Goal: Task Accomplishment & Management: Use online tool/utility

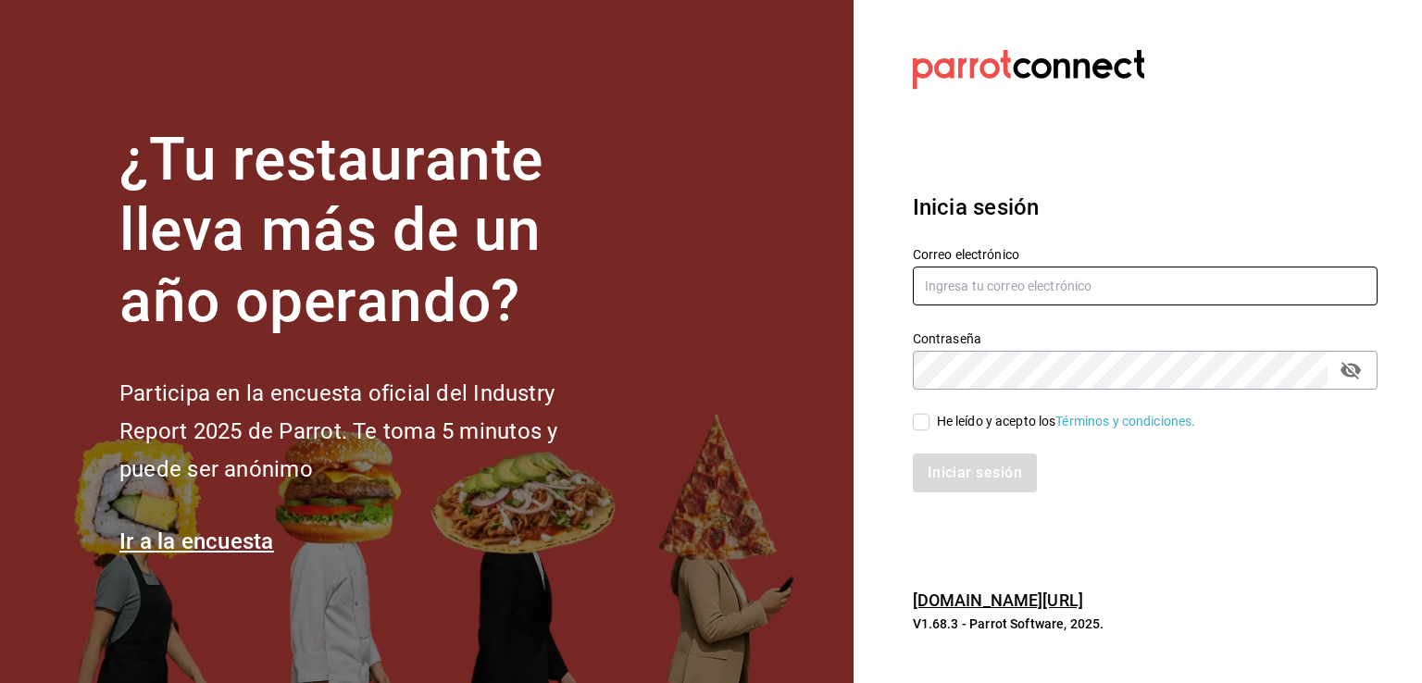
click at [1015, 280] on input "text" at bounding box center [1145, 286] width 465 height 39
type input "D"
type input "delvallecorporativo2020@gmail.com"
click at [924, 423] on input "He leído y acepto los Términos y condiciones." at bounding box center [921, 422] width 17 height 17
checkbox input "true"
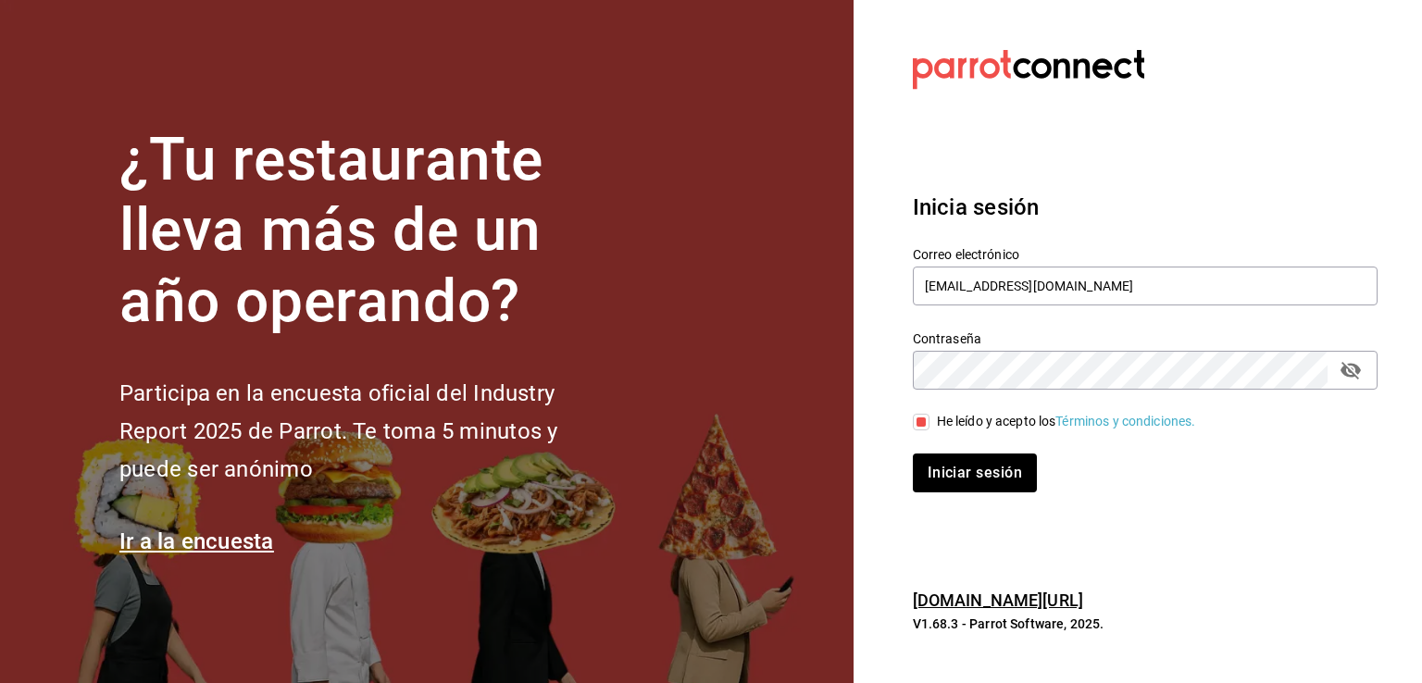
click at [944, 496] on div "Inicia sesión Correo electrónico delvallecorporativo2020@gmail.com Contraseña C…" at bounding box center [1145, 341] width 465 height 347
click at [963, 473] on button "Iniciar sesión" at bounding box center [976, 473] width 126 height 39
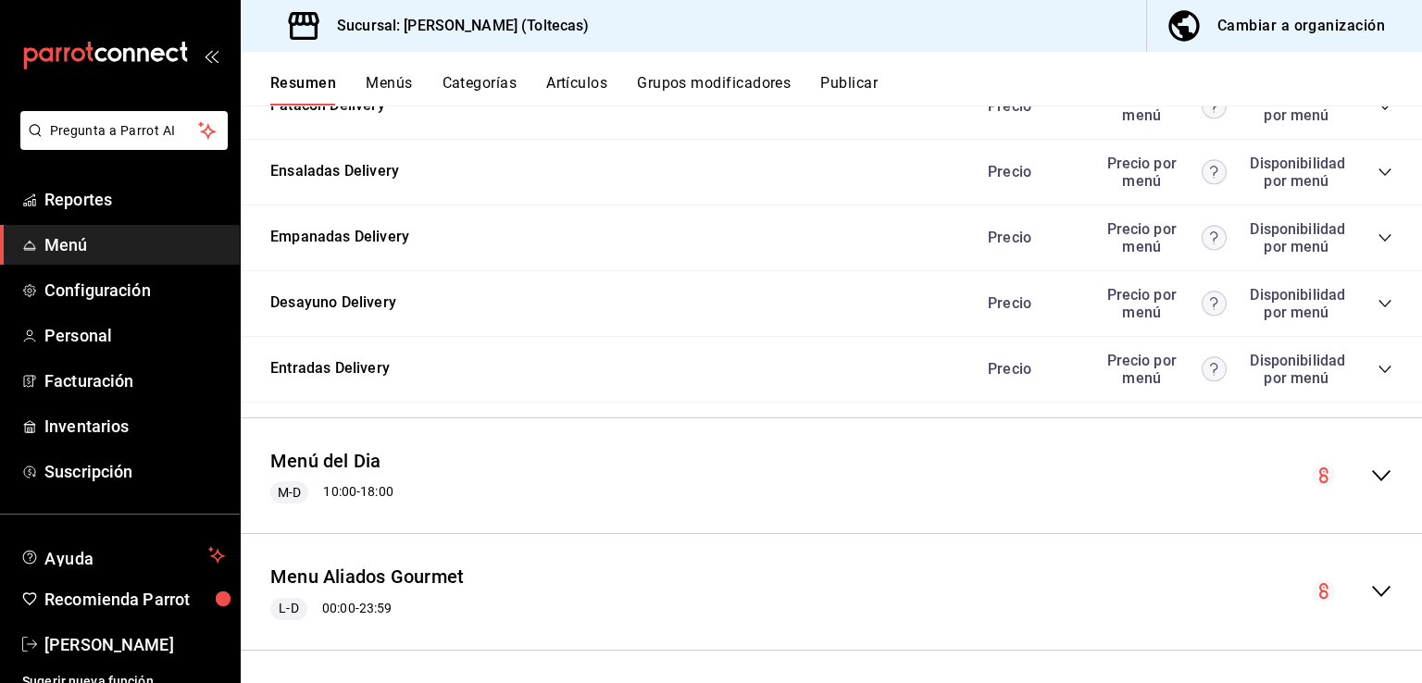
scroll to position [2089, 0]
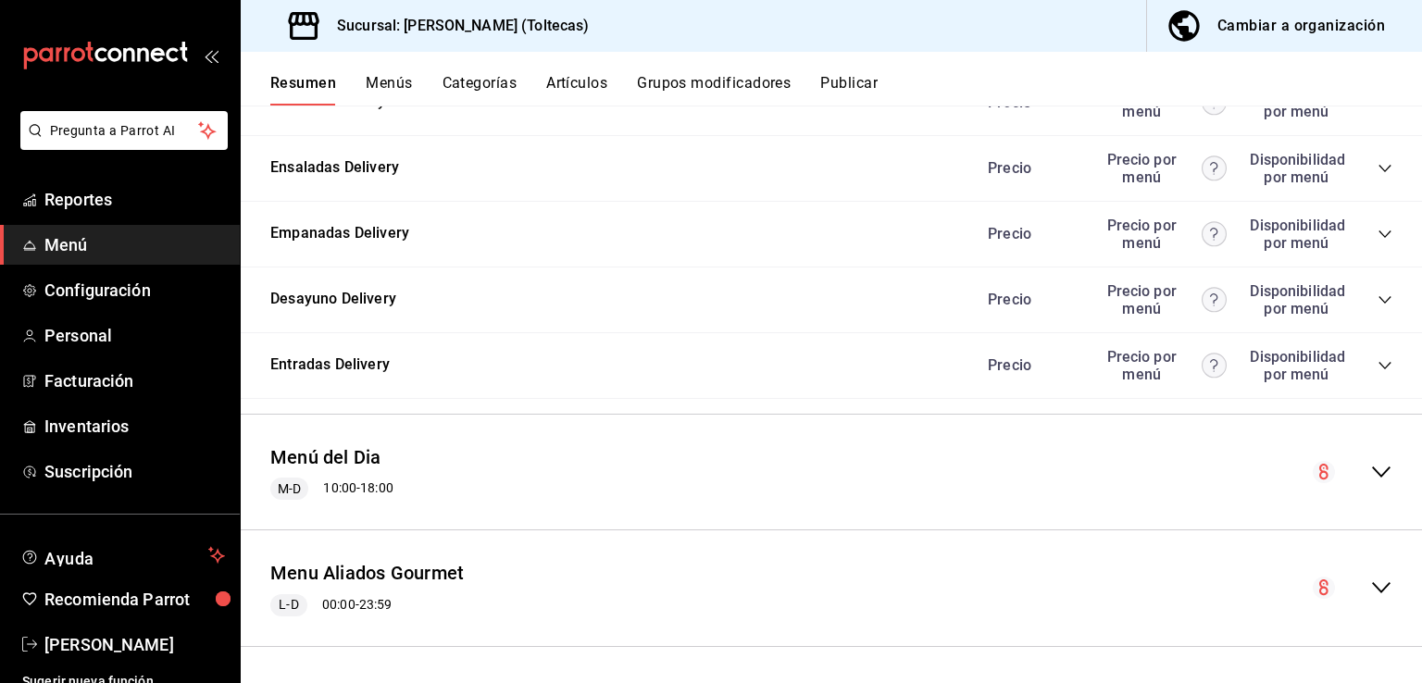
click at [1370, 577] on icon "collapse-menu-row" at bounding box center [1381, 588] width 22 height 22
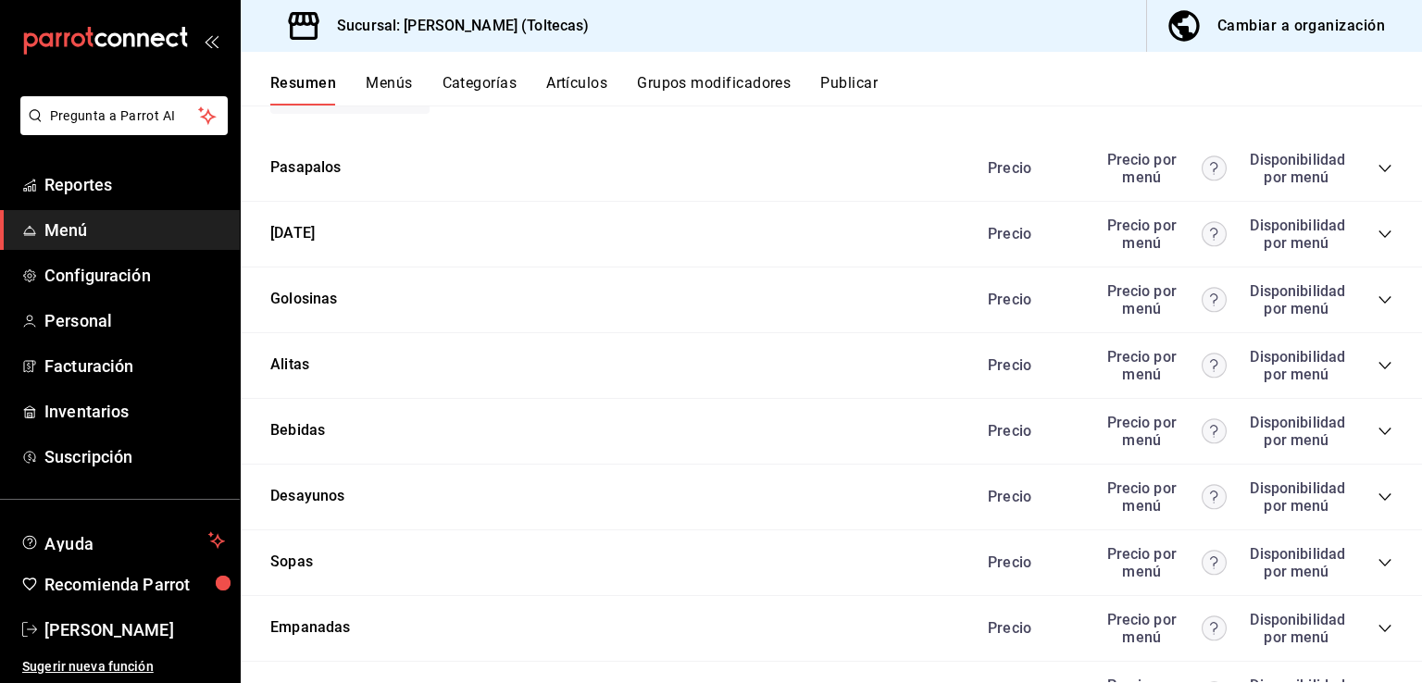
scroll to position [3317, 0]
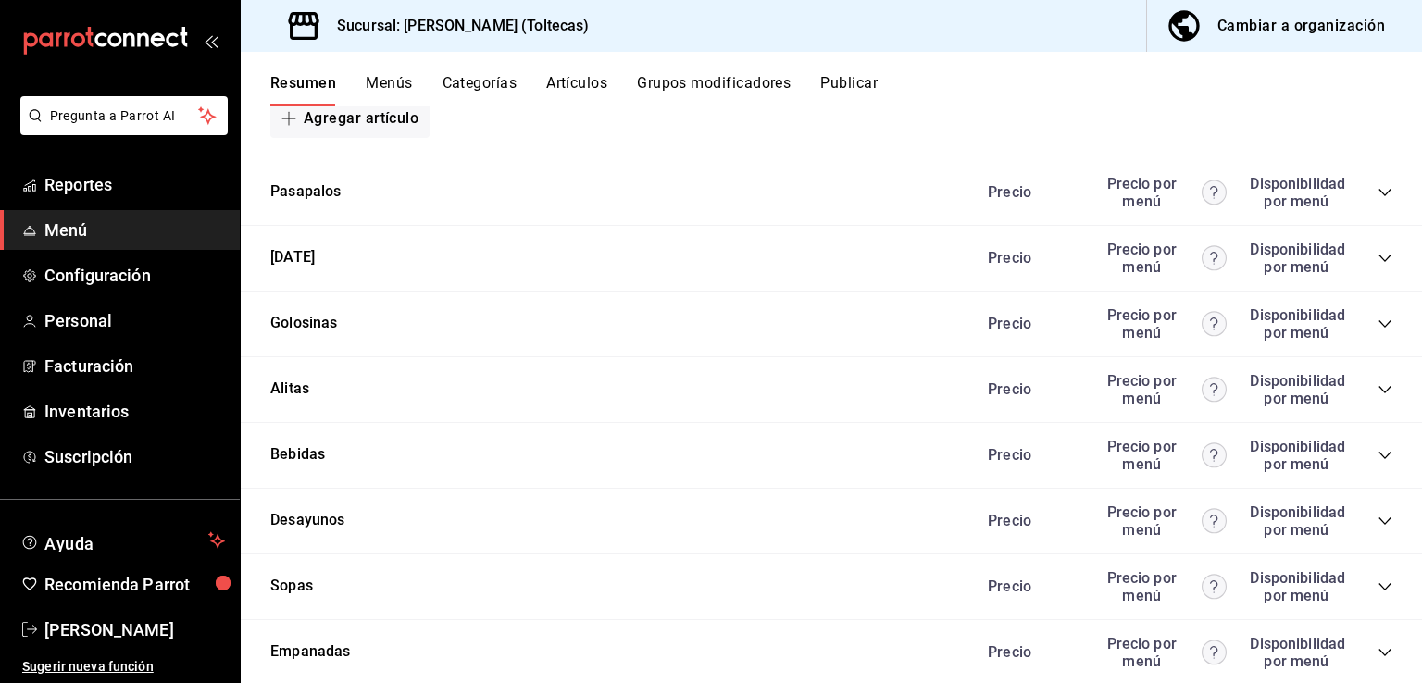
click at [1364, 467] on div "Precio Precio por menú Disponibilidad por menú" at bounding box center [1180, 455] width 423 height 35
click at [1377, 455] on icon "collapse-category-row" at bounding box center [1384, 455] width 15 height 15
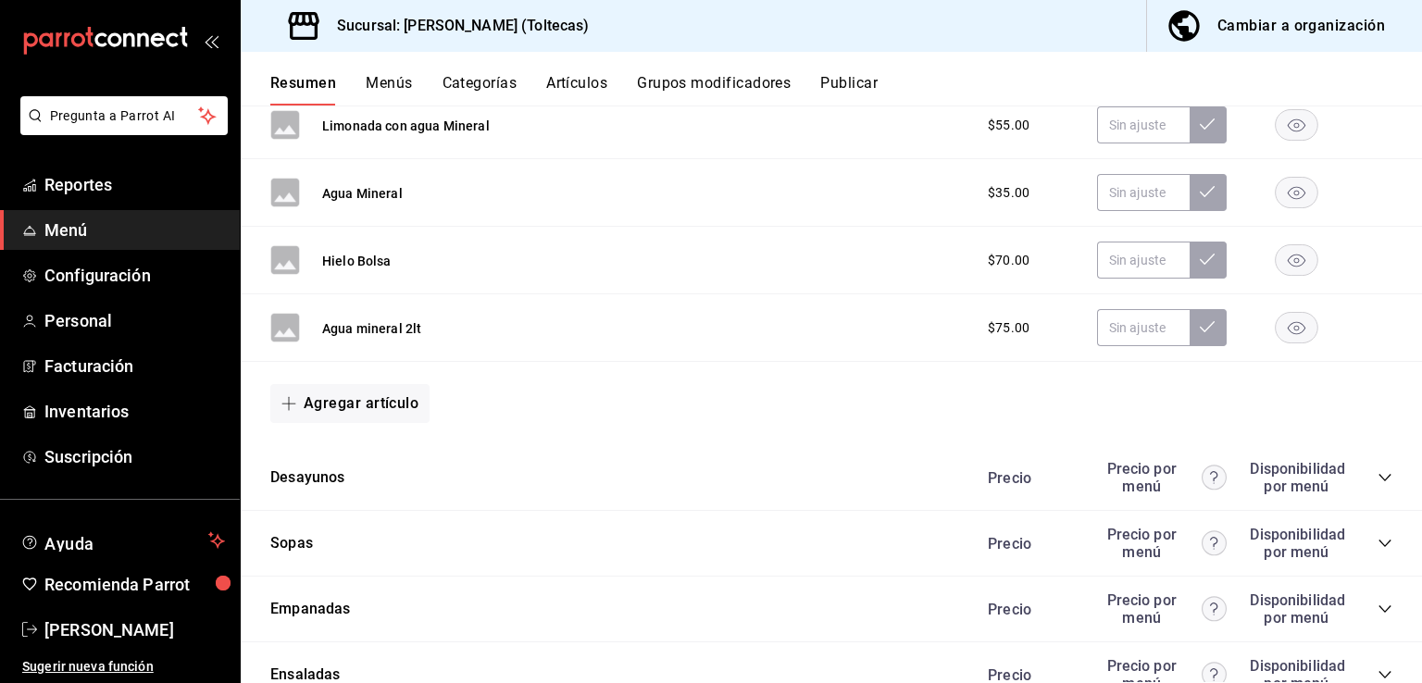
scroll to position [5909, 0]
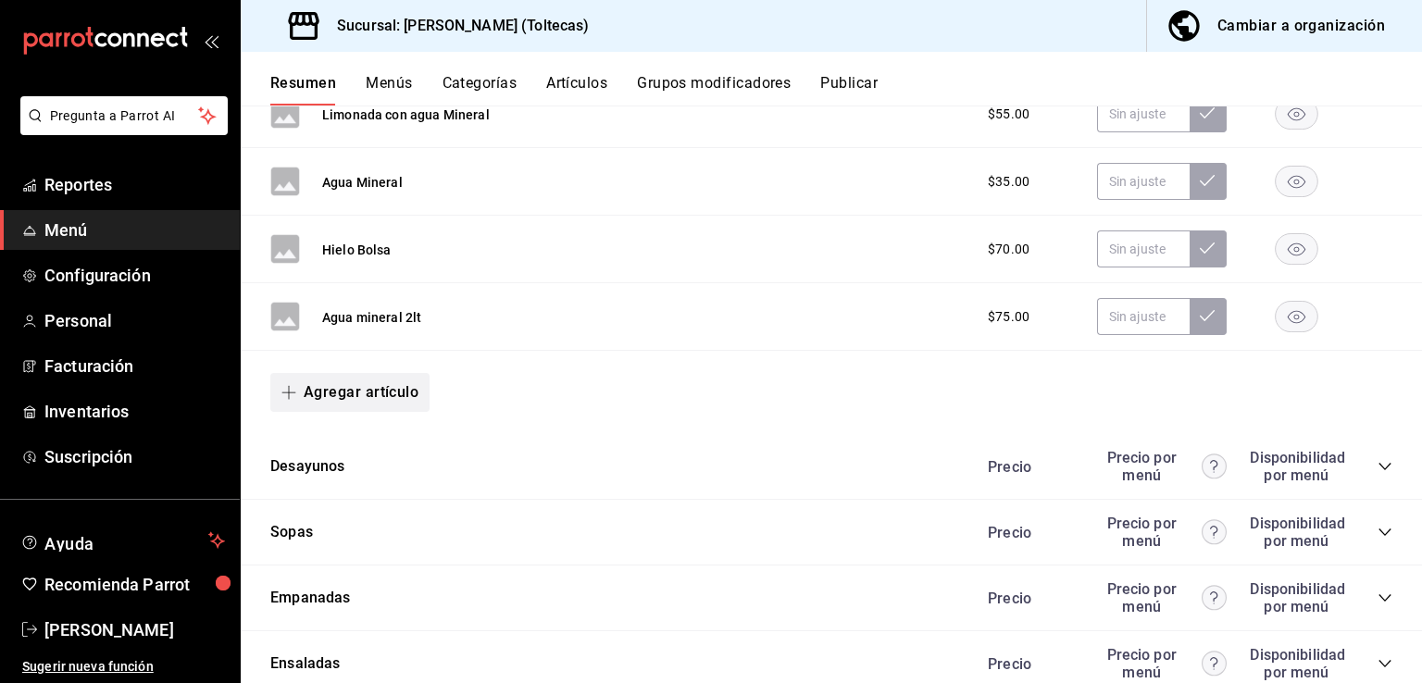
click at [341, 391] on button "Agregar artículo" at bounding box center [349, 392] width 159 height 39
click at [350, 486] on li "Artículo nuevo" at bounding box center [342, 481] width 145 height 45
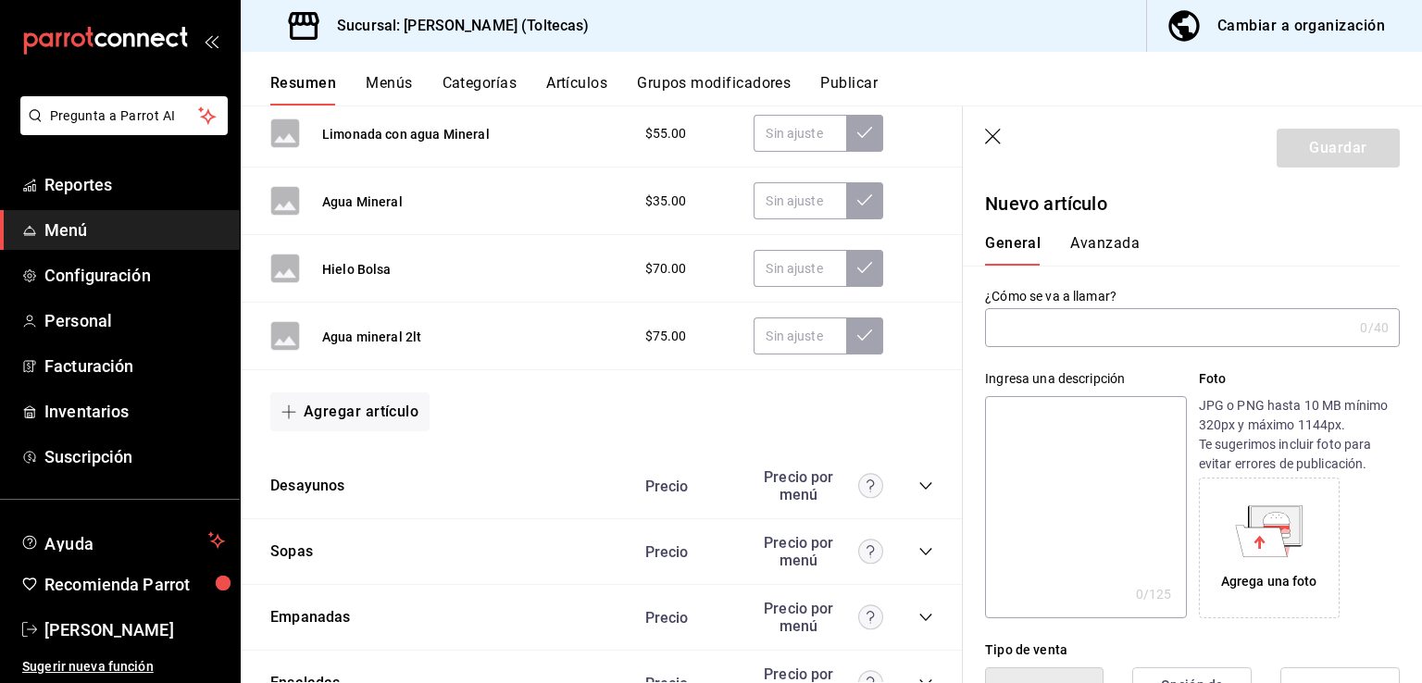
click at [1014, 327] on input "text" at bounding box center [1168, 327] width 367 height 37
paste input "buchanans"
click at [1006, 322] on input "buchanans" at bounding box center [1168, 327] width 367 height 37
drag, startPoint x: 1006, startPoint y: 323, endPoint x: 970, endPoint y: 330, distance: 36.7
click at [947, 316] on div "Agua mineral 2lt $75.00" at bounding box center [602, 337] width 722 height 68
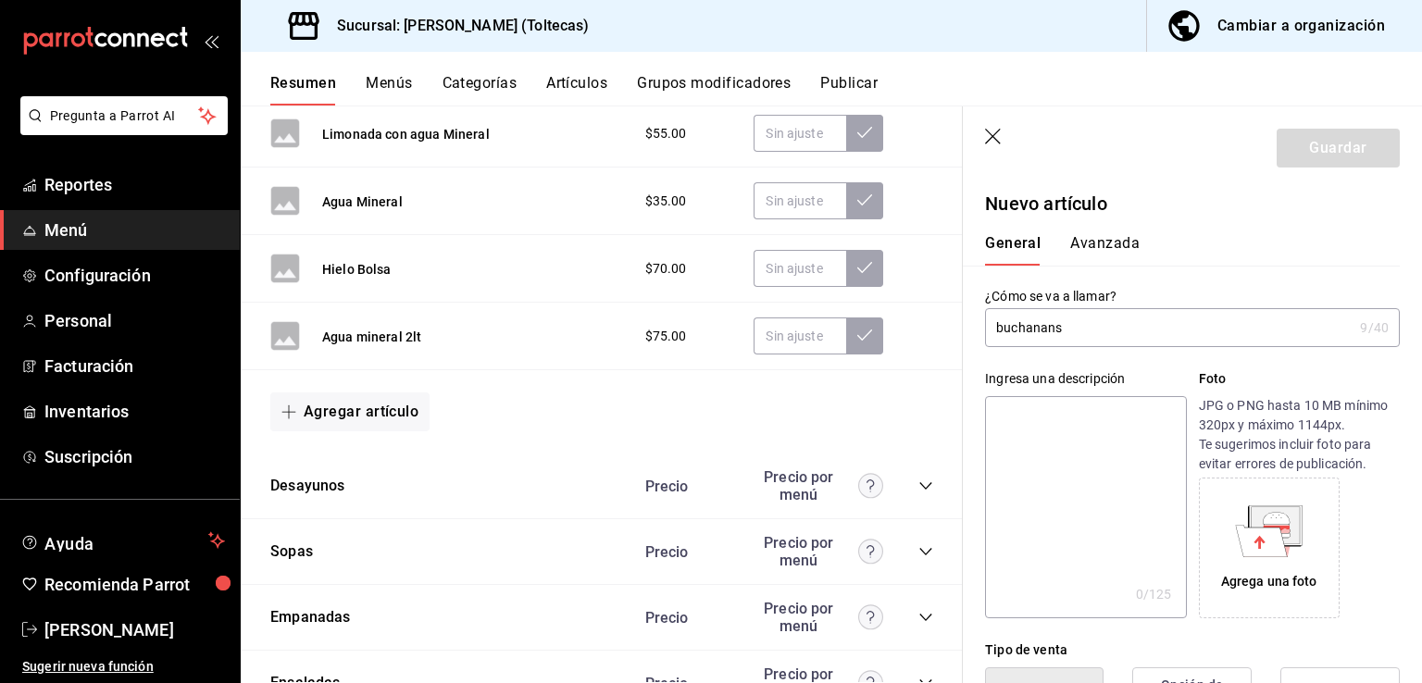
click at [1002, 331] on input "buchanans" at bounding box center [1168, 327] width 367 height 37
click at [1077, 321] on input "Buchanans" at bounding box center [1168, 327] width 367 height 37
type input "Buchanans 700ml"
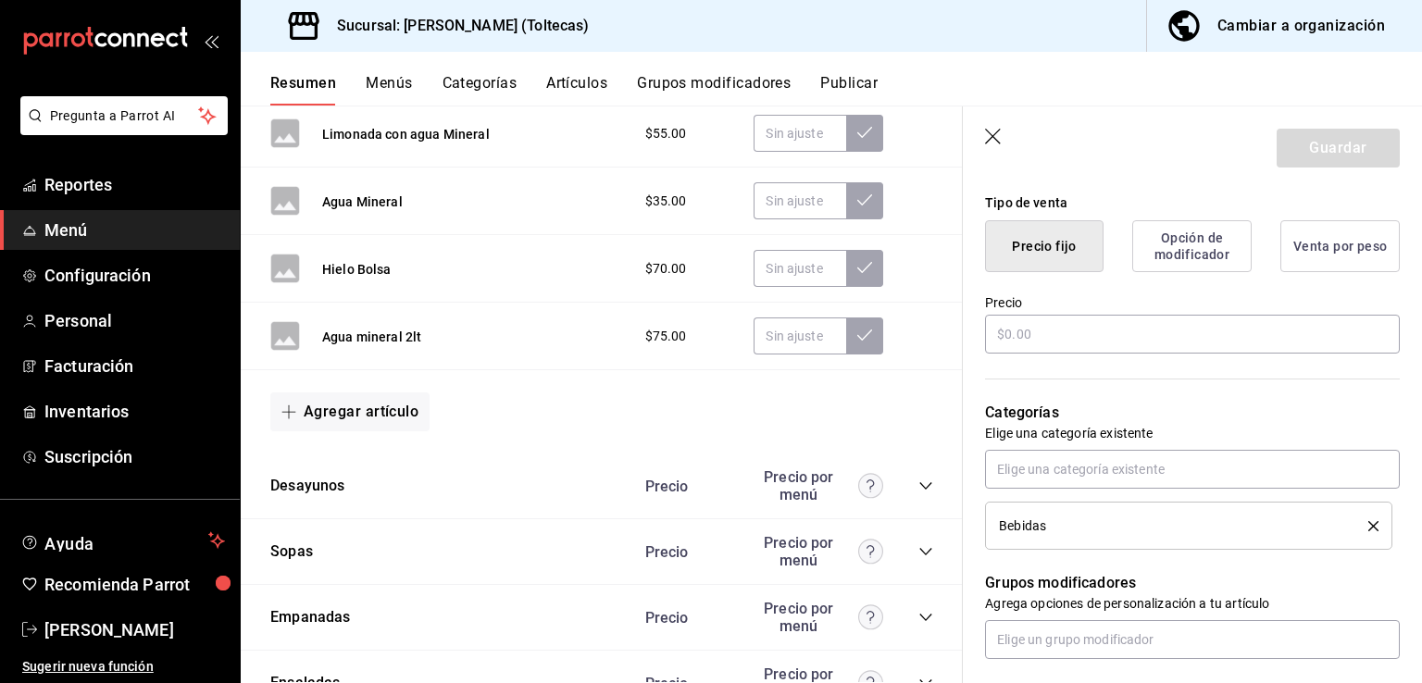
scroll to position [463, 0]
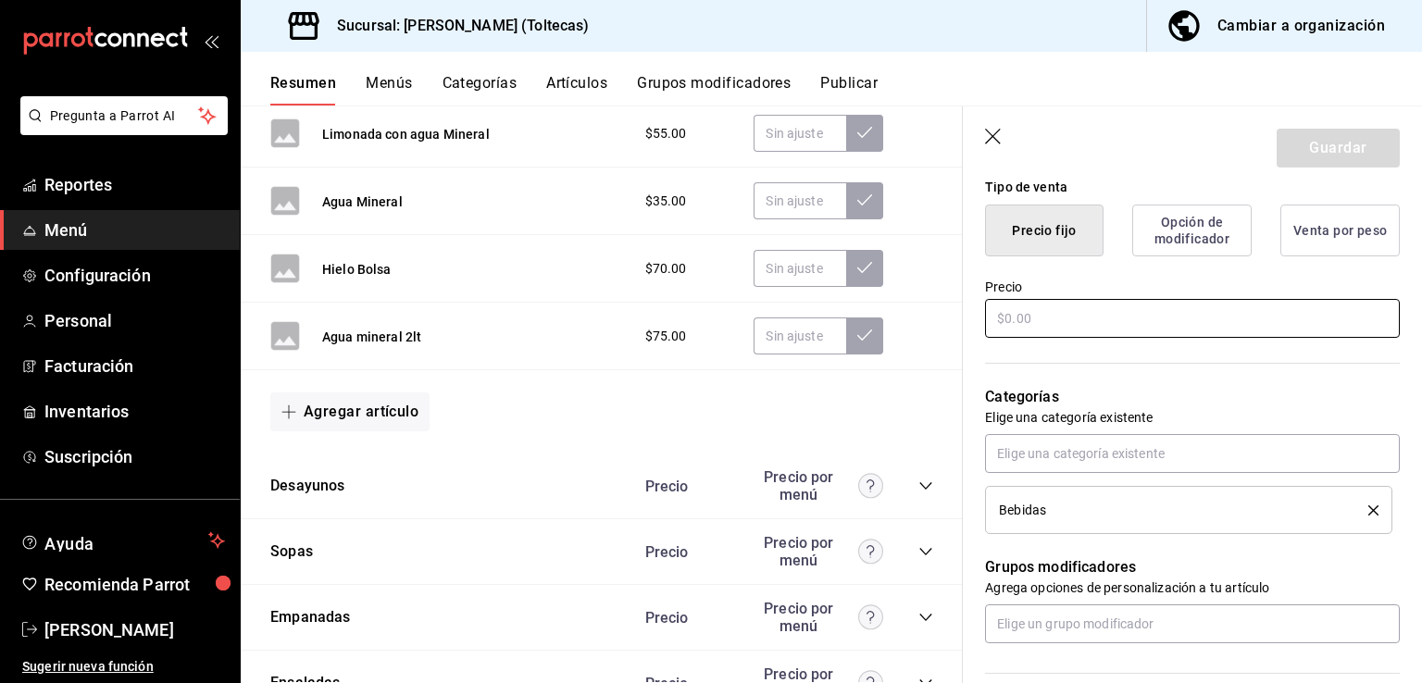
click at [1054, 304] on input "text" at bounding box center [1192, 318] width 415 height 39
type input "$1300.00"
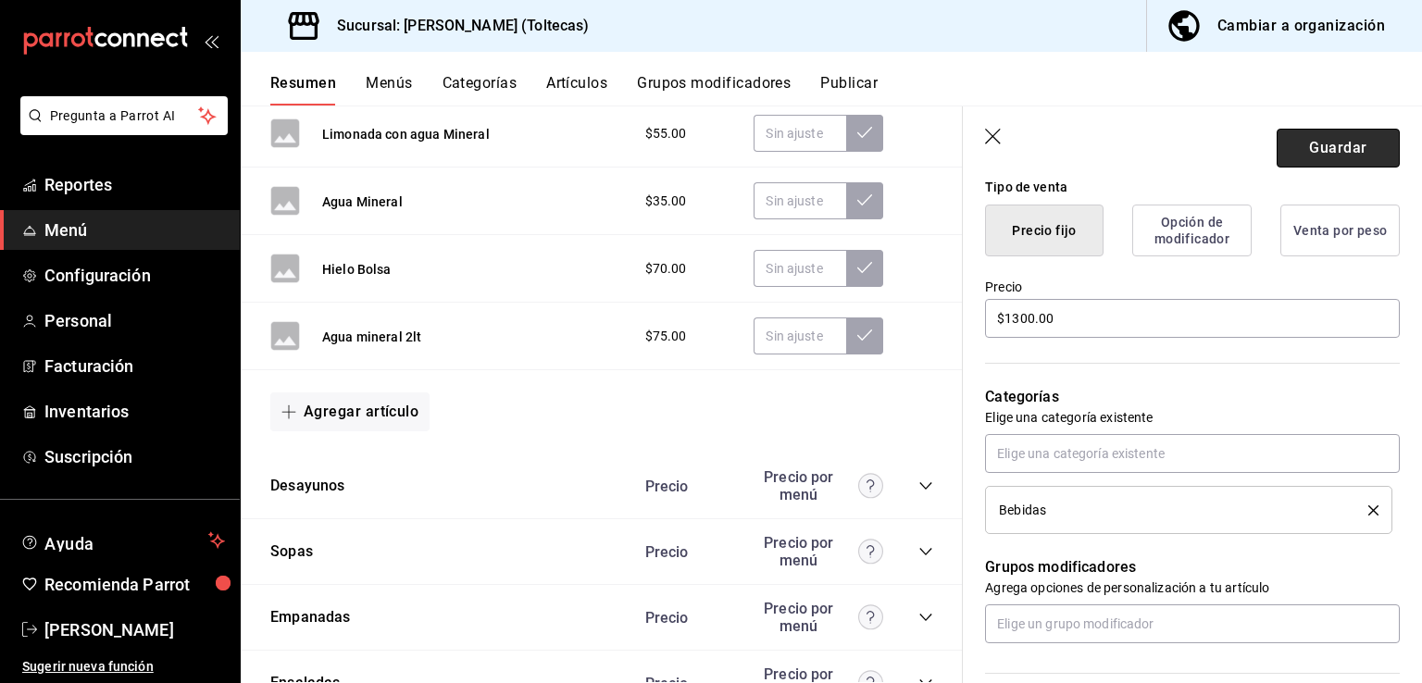
click at [1349, 153] on button "Guardar" at bounding box center [1337, 148] width 123 height 39
drag, startPoint x: 60, startPoint y: 219, endPoint x: 511, endPoint y: 330, distance: 464.0
click at [60, 219] on span "Menú" at bounding box center [134, 230] width 180 height 25
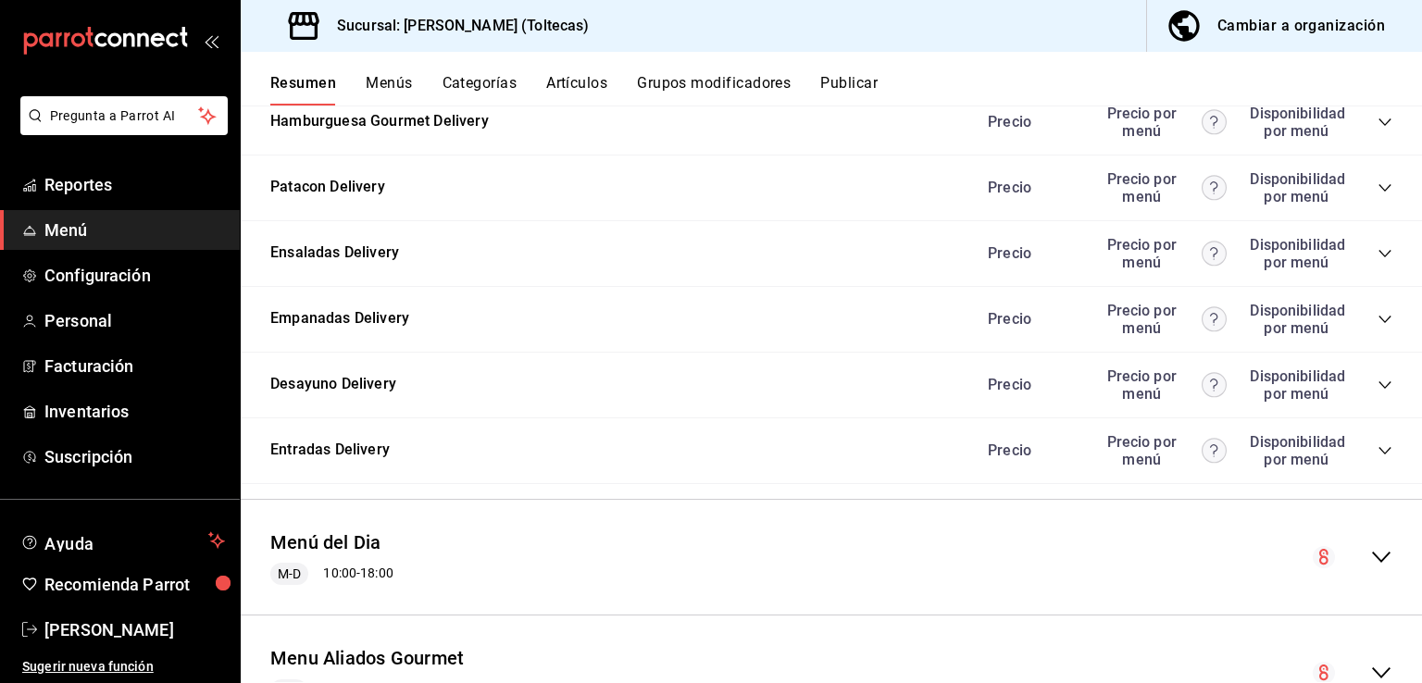
scroll to position [2089, 0]
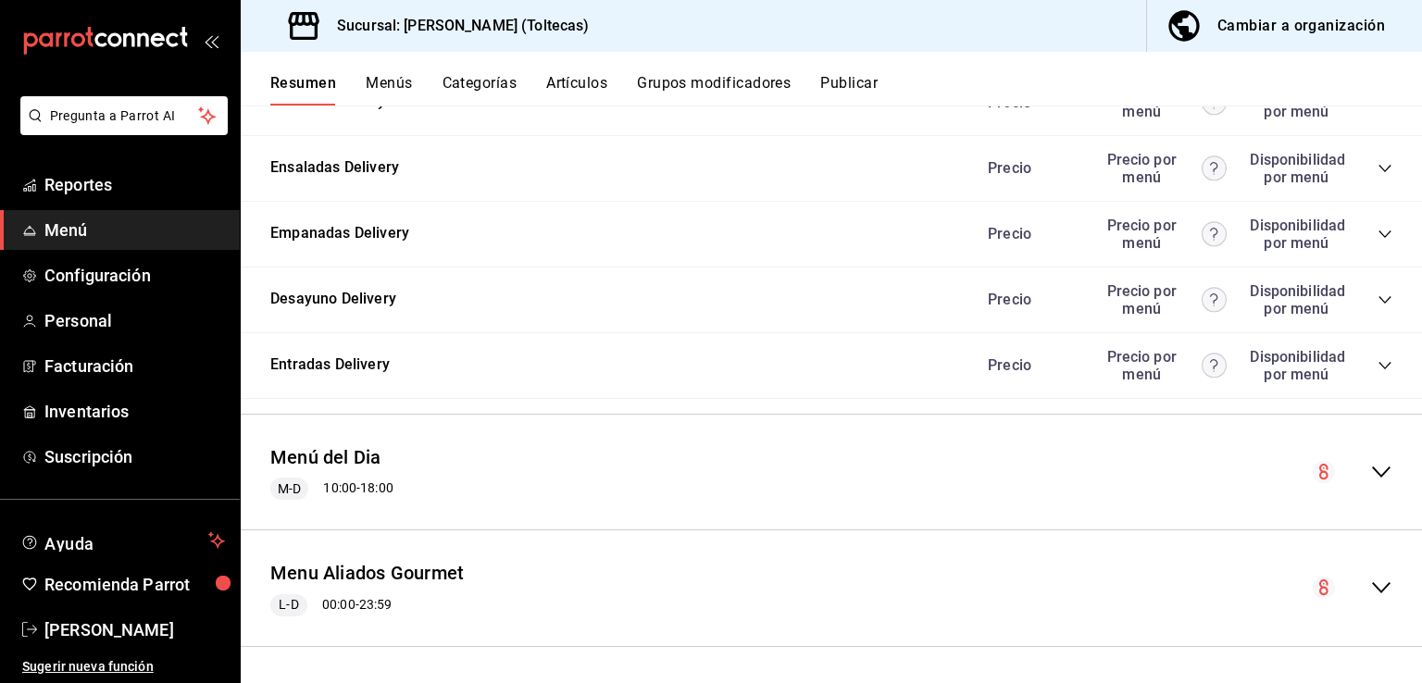
click at [1370, 585] on icon "collapse-menu-row" at bounding box center [1381, 588] width 22 height 22
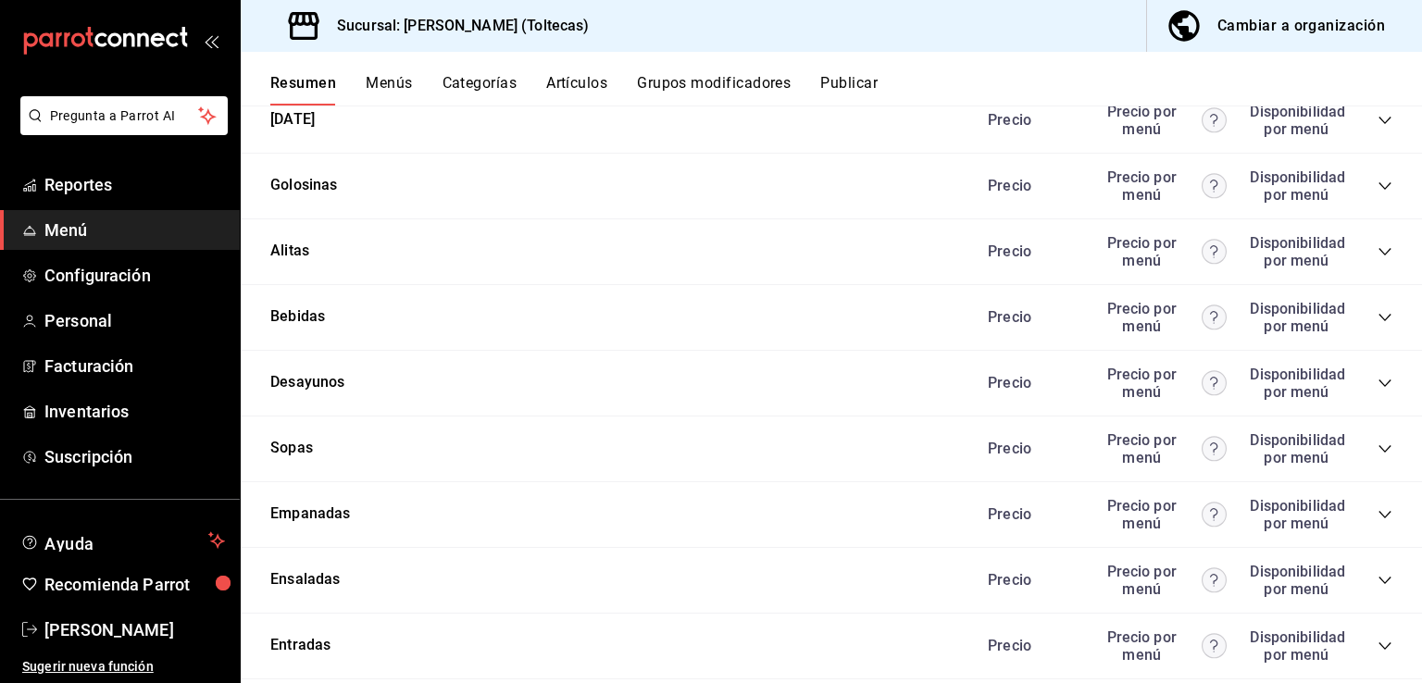
scroll to position [3410, 0]
